Goal: Task Accomplishment & Management: Complete application form

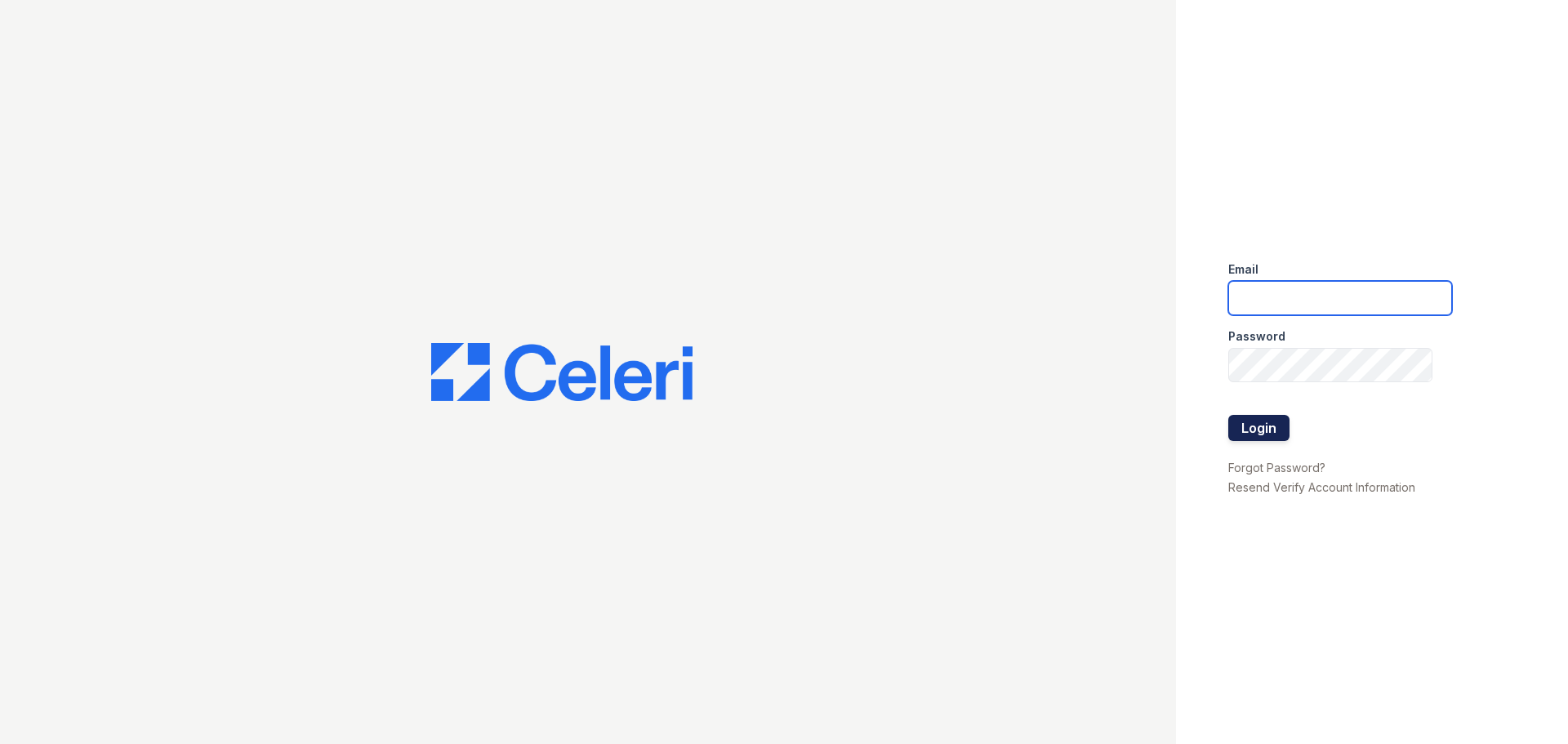
type input "wyndham@oakmarkmanagement.com"
click at [1259, 425] on button "Login" at bounding box center [1259, 427] width 61 height 26
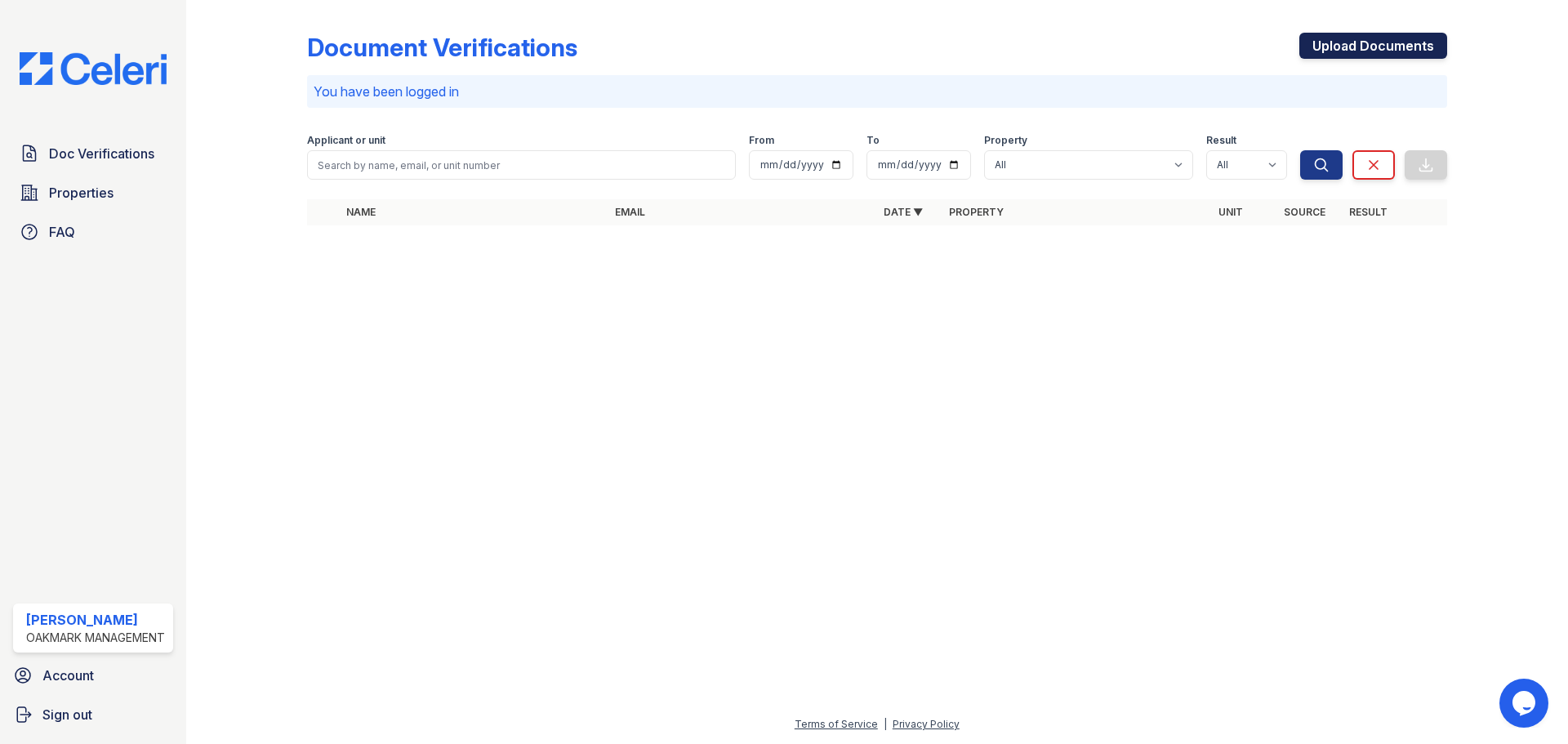
click at [1339, 41] on link "Upload Documents" at bounding box center [1373, 45] width 148 height 26
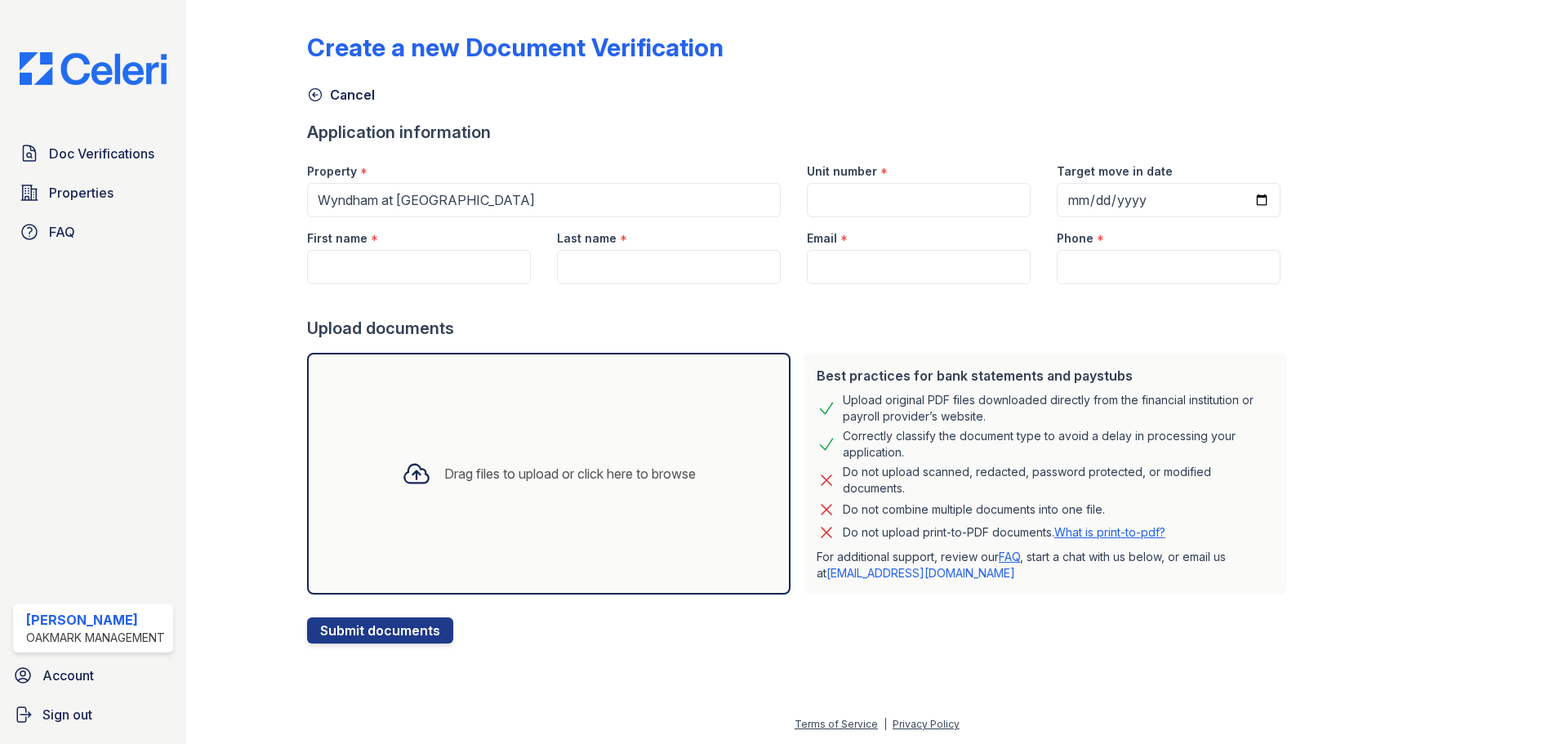
drag, startPoint x: 174, startPoint y: 3, endPoint x: 1101, endPoint y: 33, distance: 927.5
click at [1101, 33] on div "Create a new Document Verification" at bounding box center [877, 54] width 1140 height 43
